Goal: Information Seeking & Learning: Learn about a topic

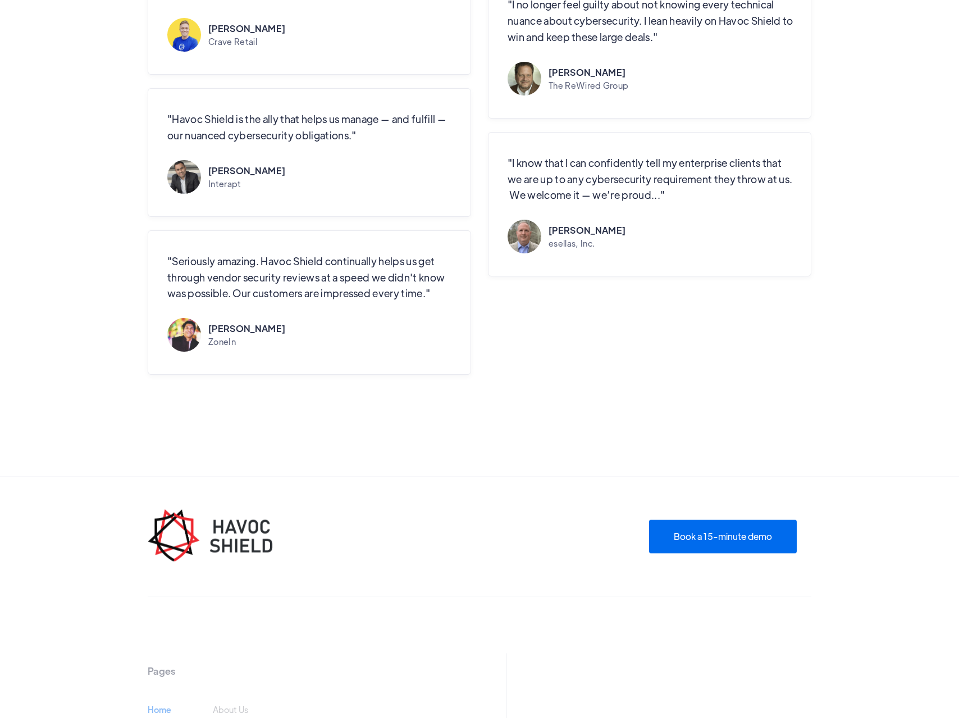
scroll to position [3409, 0]
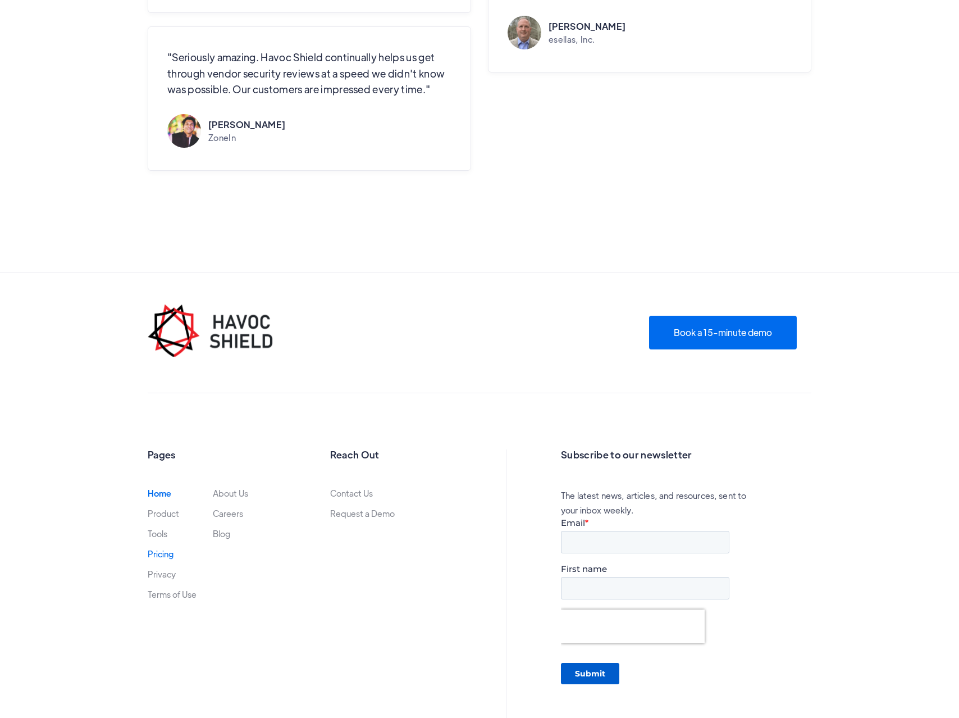
click at [159, 550] on link "Pricing" at bounding box center [161, 553] width 26 height 9
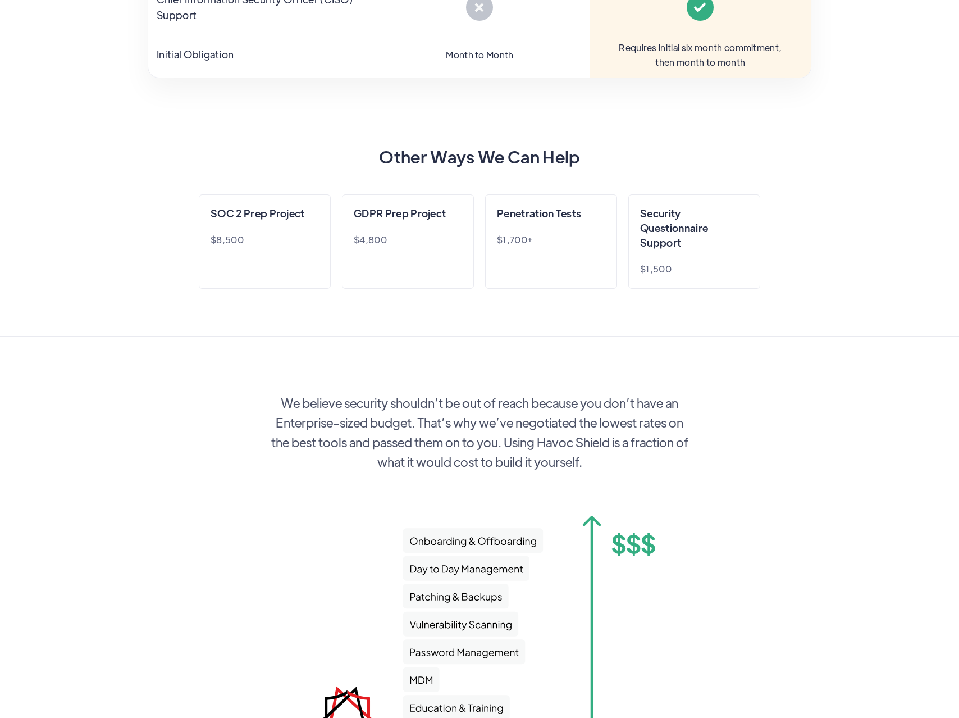
scroll to position [1133, 0]
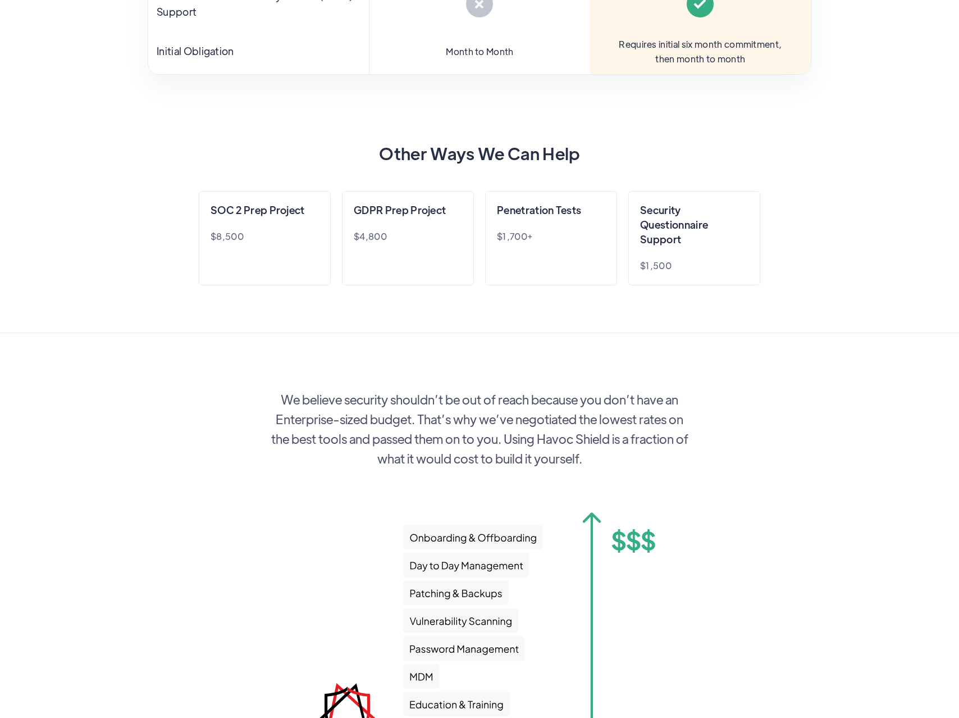
click at [382, 247] on div "GDPR Prep Project $4,800" at bounding box center [408, 238] width 132 height 94
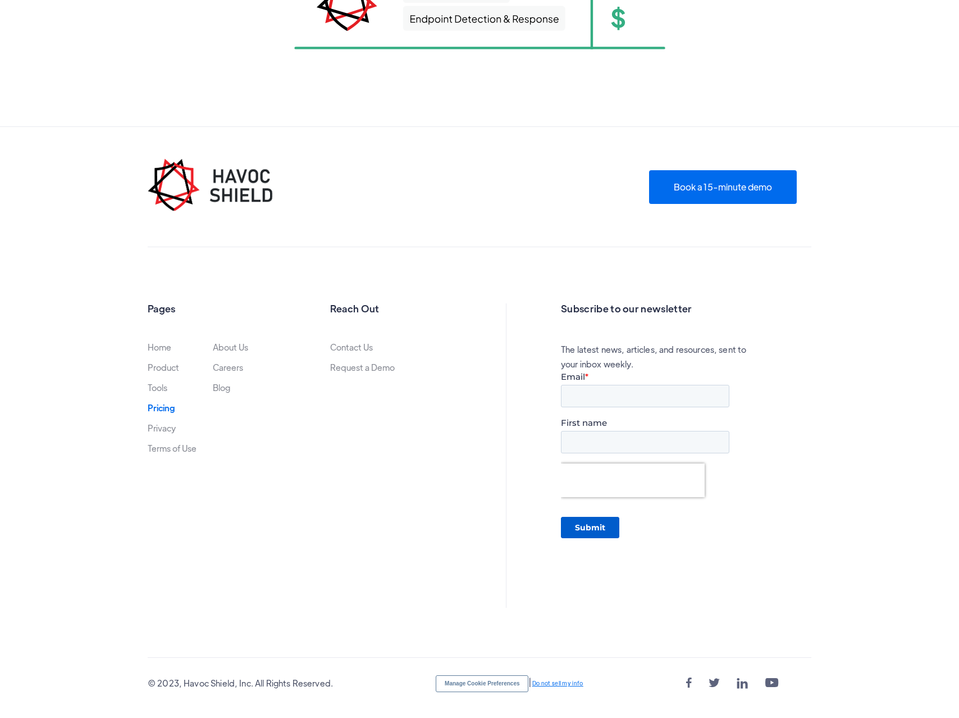
scroll to position [1852, 0]
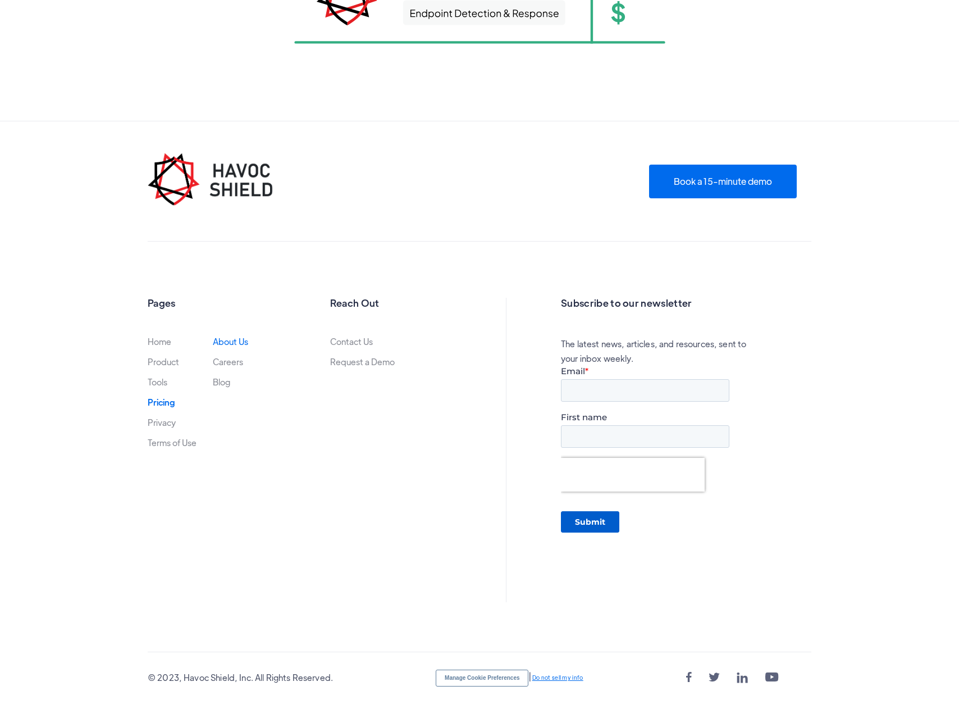
click at [239, 346] on link "About Us" at bounding box center [230, 341] width 35 height 9
